Goal: Task Accomplishment & Management: Manage account settings

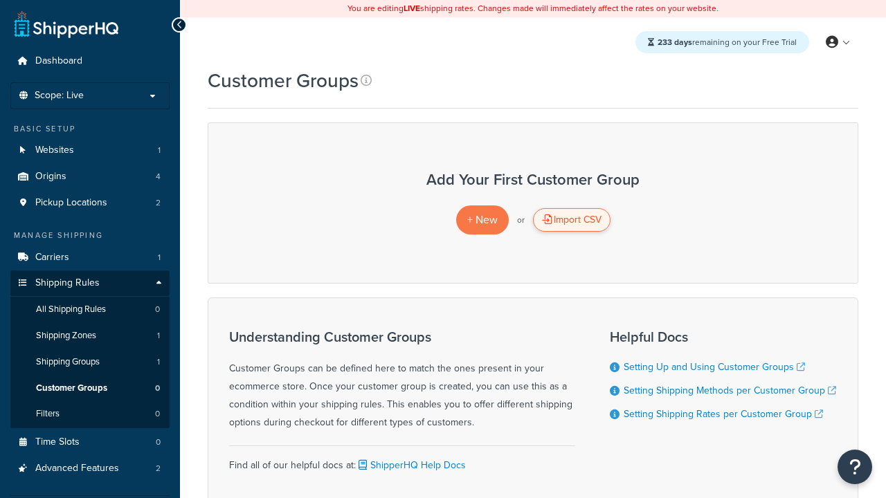
click at [571, 220] on div "Import CSV" at bounding box center [571, 220] width 77 height 24
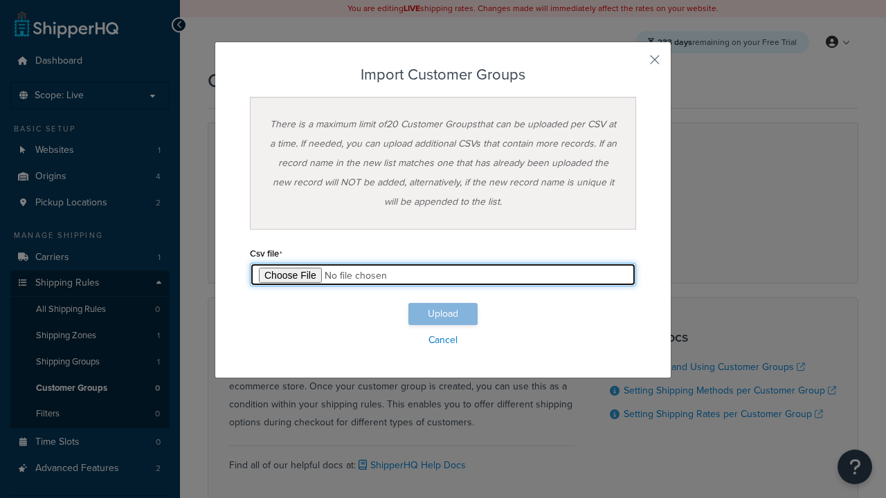
click at [443, 275] on input "file" at bounding box center [443, 275] width 386 height 24
type input "C:\fakepath\importCustomerGroupsSuccess.csv"
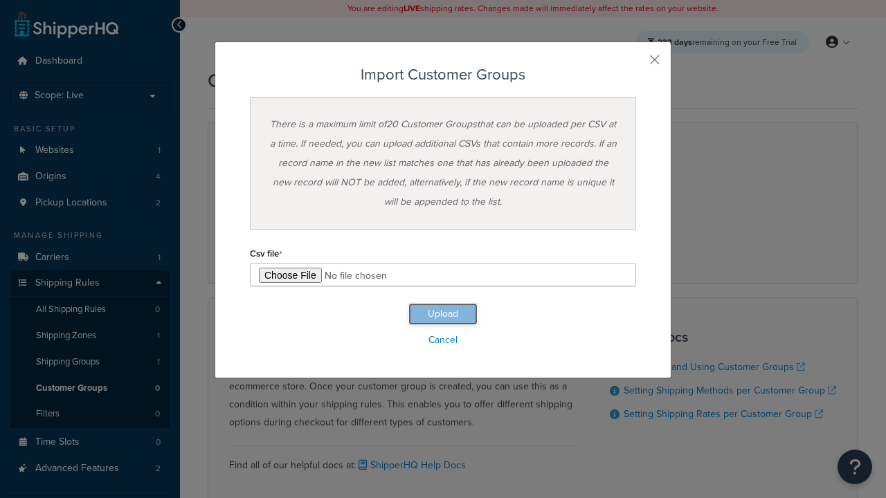
click at [443, 314] on button "Upload" at bounding box center [442, 314] width 69 height 22
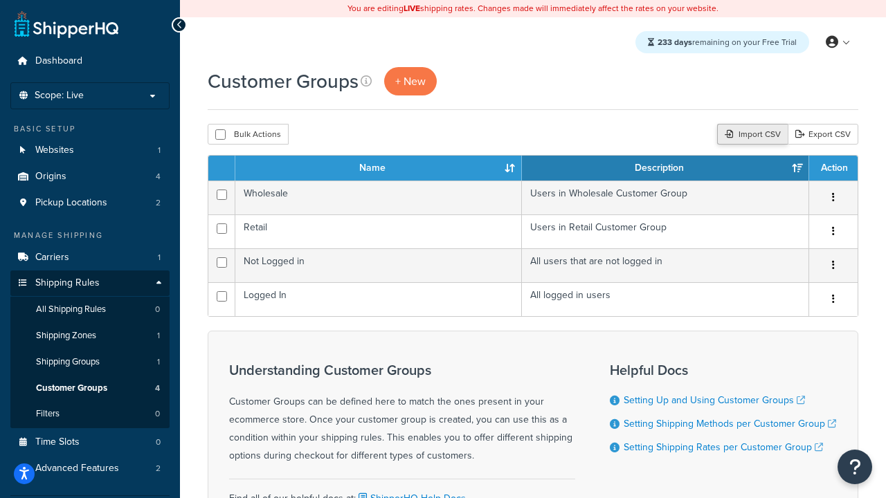
click at [750, 135] on div "Import CSV" at bounding box center [752, 134] width 71 height 21
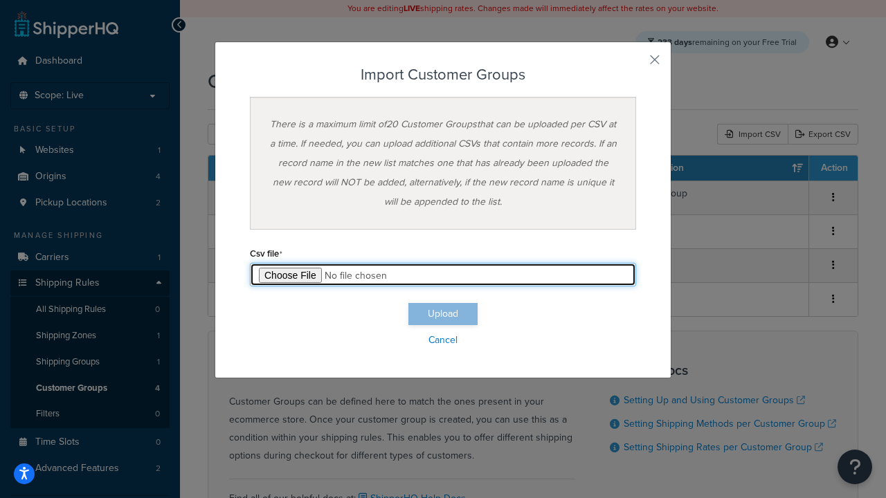
click at [443, 275] on input "file" at bounding box center [443, 275] width 386 height 24
type input "C:\fakepath\importCustomerGroupsFailure.csv"
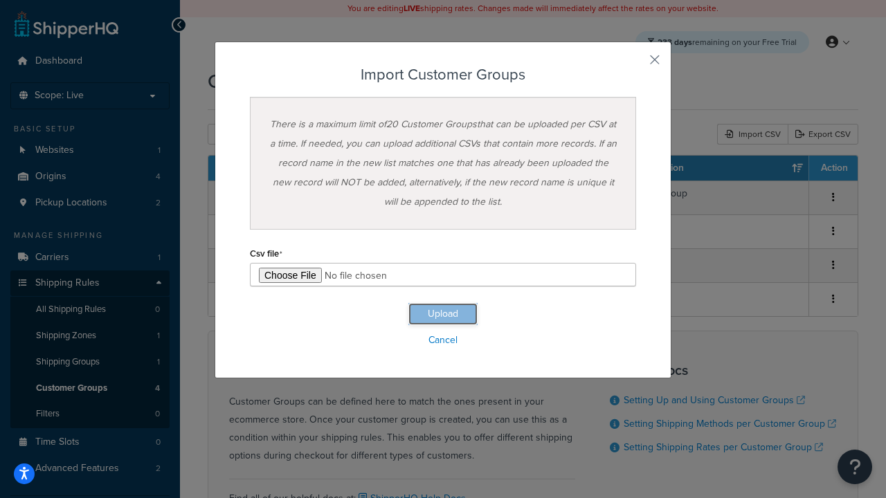
click at [443, 314] on button "Upload" at bounding box center [442, 314] width 69 height 22
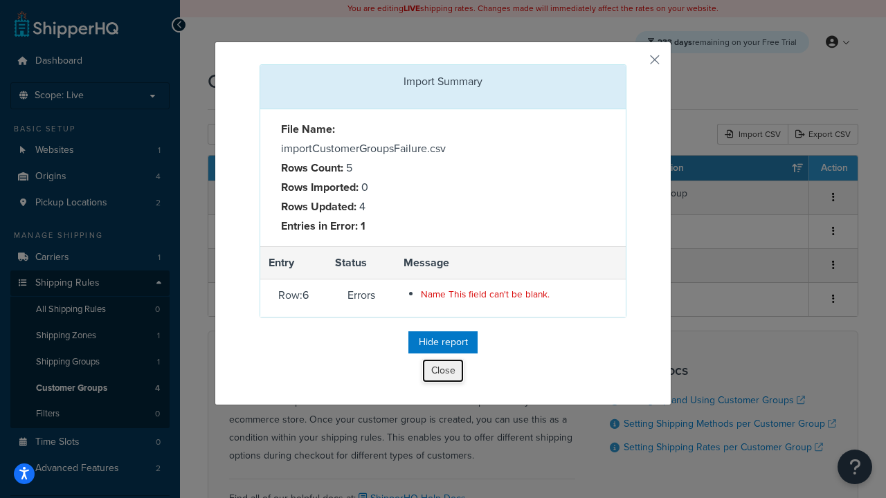
click at [443, 374] on button "Close" at bounding box center [443, 371] width 42 height 24
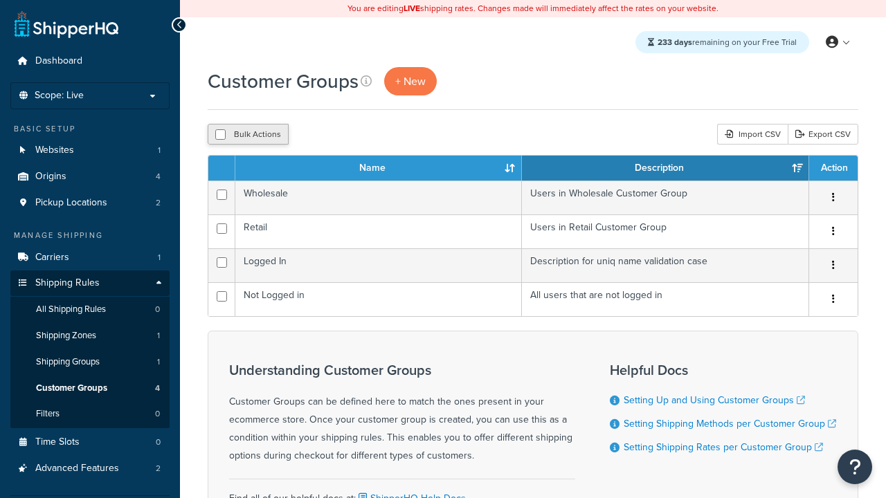
click at [248, 135] on button "Bulk Actions" at bounding box center [248, 134] width 81 height 21
checkbox input "true"
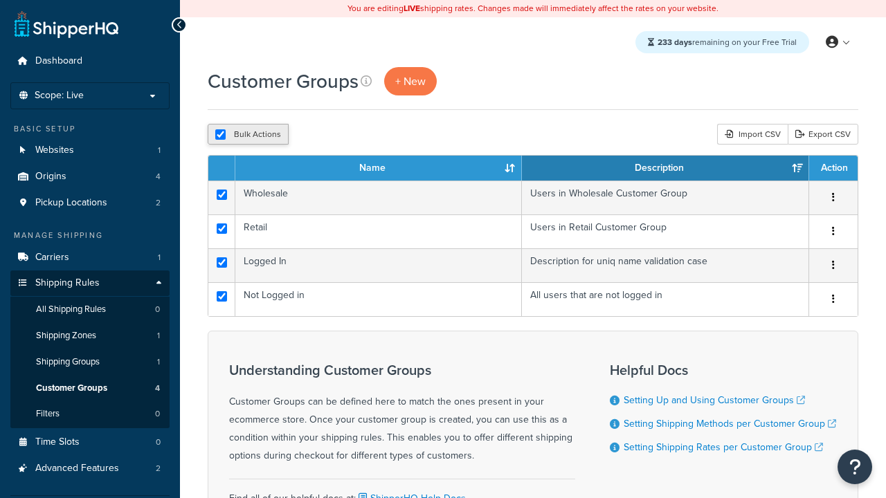
checkbox input "true"
click at [372, 135] on button "Delete" at bounding box center [369, 134] width 48 height 21
